Goal: Task Accomplishment & Management: Manage account settings

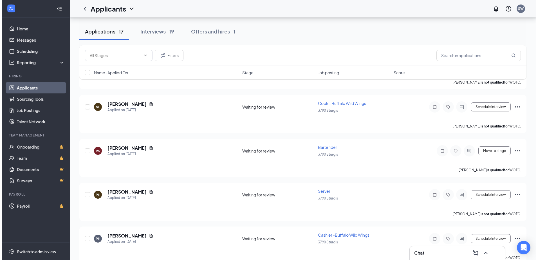
scroll to position [366, 0]
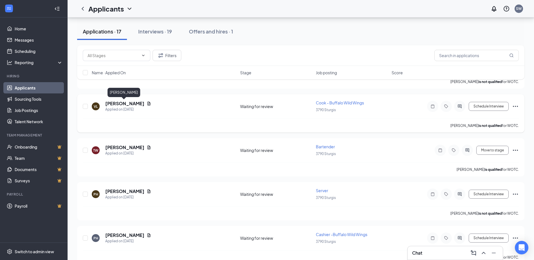
click at [126, 104] on h5 "[PERSON_NAME]" at bounding box center [124, 103] width 39 height 6
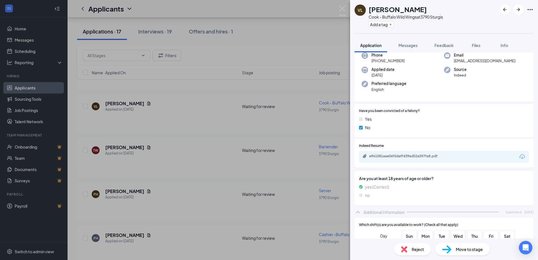
scroll to position [28, 0]
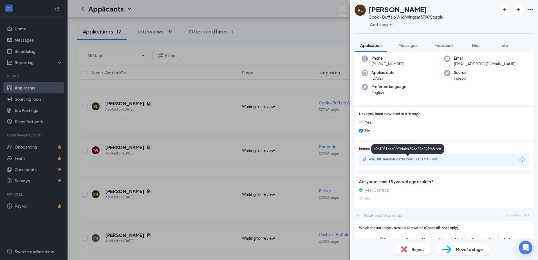
click at [393, 159] on div "e961081aae06f0daff439ad52a597fa8.pdf" at bounding box center [408, 159] width 79 height 5
click at [465, 248] on span "Move to stage" at bounding box center [469, 249] width 27 height 6
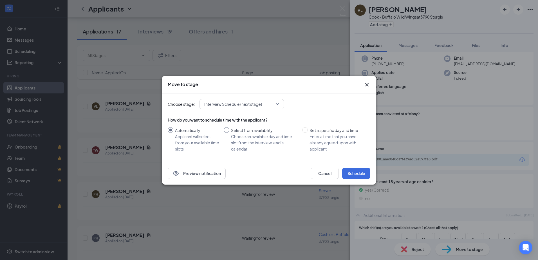
click at [226, 131] on input "Select from availability Choose an available day and time slot from the intervi…" at bounding box center [227, 130] width 6 height 6
radio input "true"
radio input "false"
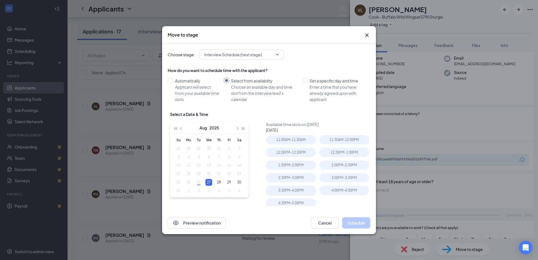
click at [292, 192] on div "3:30PM - 4:00PM" at bounding box center [291, 190] width 50 height 9
click at [356, 222] on button "Schedule" at bounding box center [356, 222] width 28 height 11
type input "[DATE]"
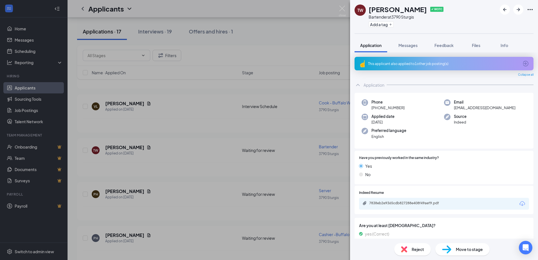
click at [204, 144] on div "TW [PERSON_NAME] ✔ WOTC Bartender at 3790 Sturgis Add a tag Application Message…" at bounding box center [269, 130] width 538 height 260
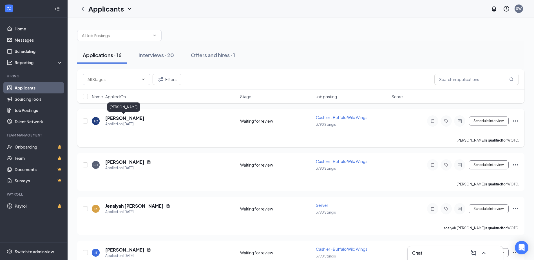
click at [117, 117] on h5 "[PERSON_NAME]" at bounding box center [124, 118] width 39 height 6
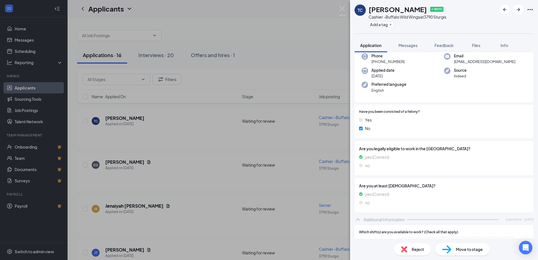
scroll to position [28, 0]
